Goal: Information Seeking & Learning: Learn about a topic

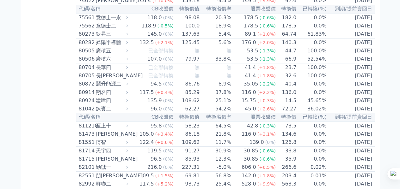
scroll to position [3276, 0]
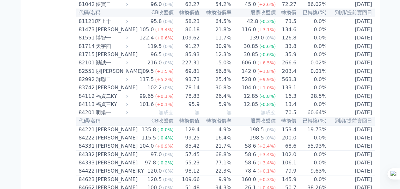
scroll to position [3502, 0]
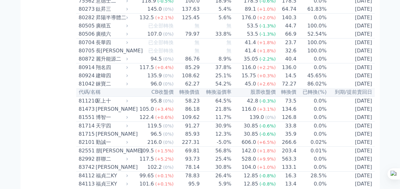
scroll to position [3629, 0]
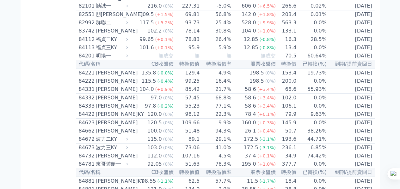
scroll to position [3352, 0]
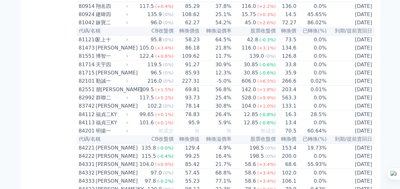
scroll to position [3483, 0]
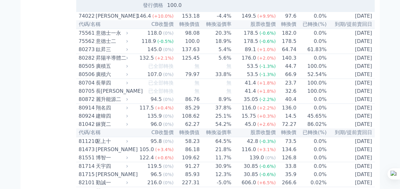
scroll to position [3373, 0]
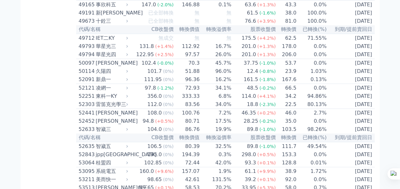
scroll to position [1987, 0]
